Goal: Information Seeking & Learning: Learn about a topic

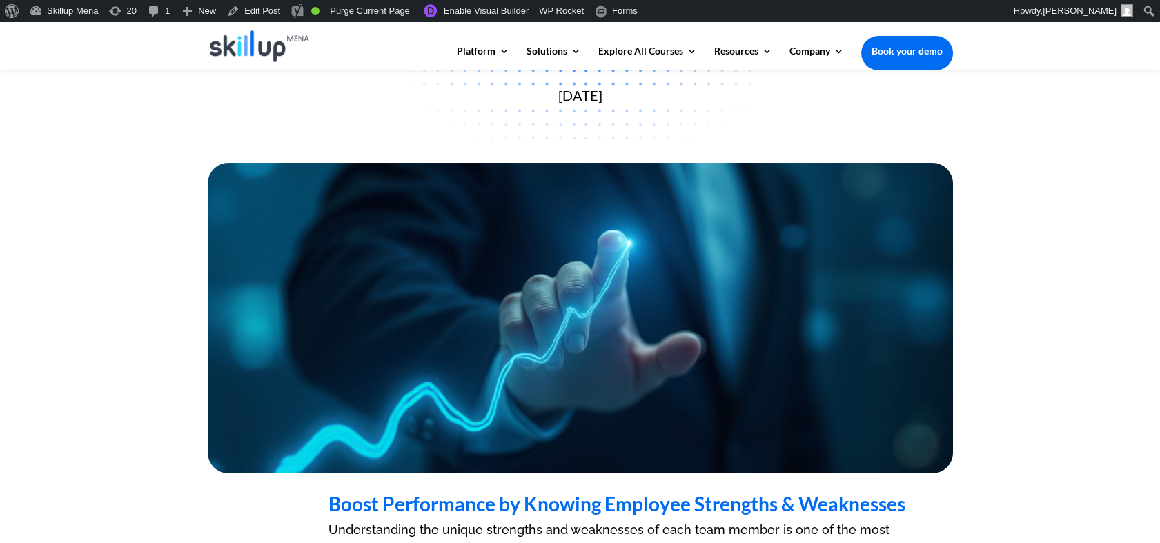
scroll to position [153, 0]
